Goal: Task Accomplishment & Management: Manage account settings

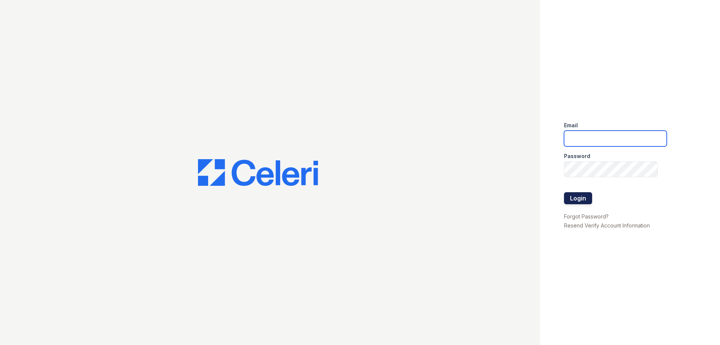
type input "[PERSON_NAME][EMAIL_ADDRESS][PERSON_NAME][DOMAIN_NAME]"
click at [577, 197] on button "Login" at bounding box center [578, 198] width 28 height 12
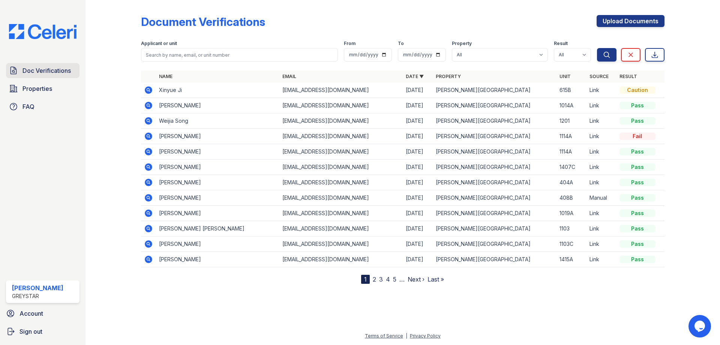
click at [31, 70] on span "Doc Verifications" at bounding box center [46, 70] width 48 height 9
click at [382, 281] on link "3" at bounding box center [381, 278] width 4 height 7
